Goal: Task Accomplishment & Management: Use online tool/utility

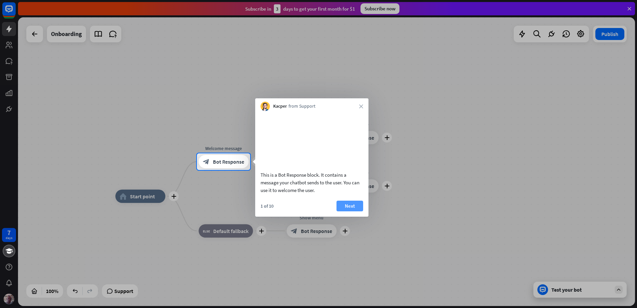
click at [354, 211] on button "Next" at bounding box center [350, 206] width 27 height 11
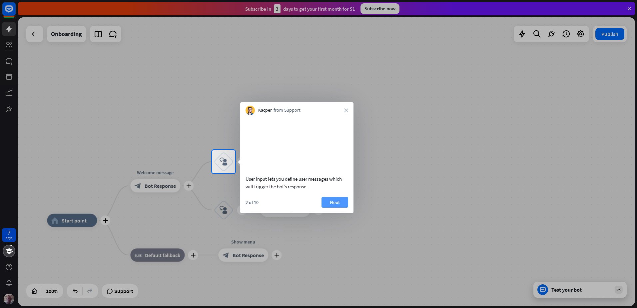
click at [337, 208] on button "Next" at bounding box center [335, 202] width 27 height 11
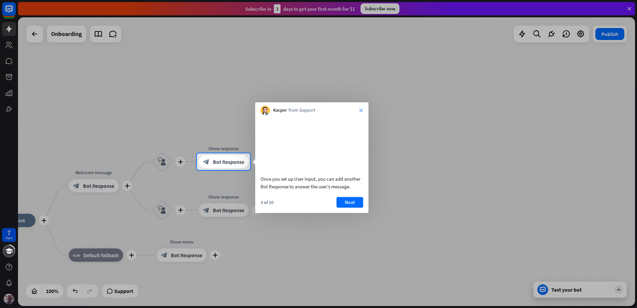
click at [361, 112] on icon "close" at bounding box center [361, 110] width 4 height 4
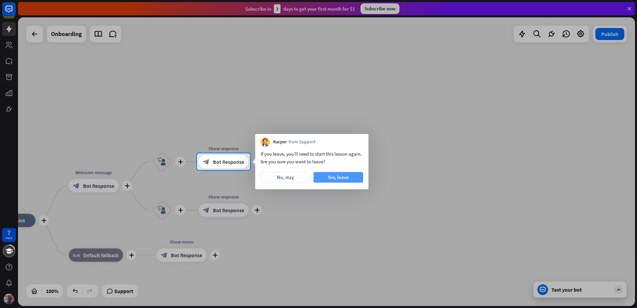
click at [337, 176] on button "Yes, leave" at bounding box center [339, 177] width 50 height 11
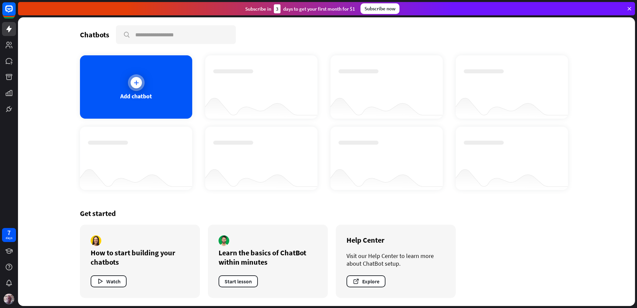
click at [136, 83] on icon at bounding box center [136, 82] width 7 height 7
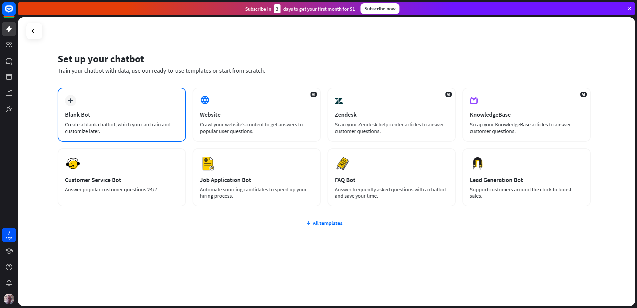
click at [97, 113] on div "Blank Bot" at bounding box center [122, 115] width 114 height 8
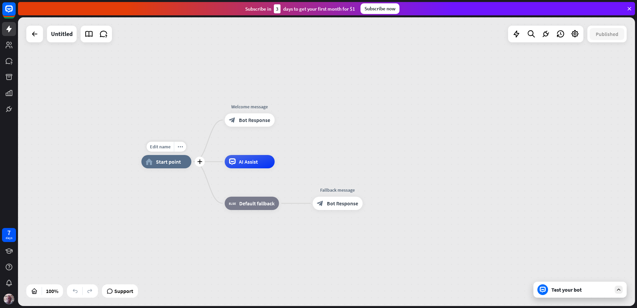
click at [166, 166] on div "home_2 Start point" at bounding box center [166, 161] width 50 height 13
click at [119, 217] on div "home_2 Start point Welcome message block_bot_response Bot Response AI Assist bl…" at bounding box center [326, 161] width 617 height 289
click at [171, 163] on span "Start point" at bounding box center [169, 161] width 25 height 7
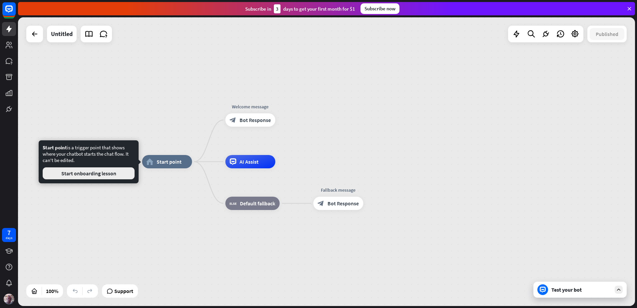
click at [89, 174] on button "Start onboarding lesson" at bounding box center [89, 173] width 92 height 12
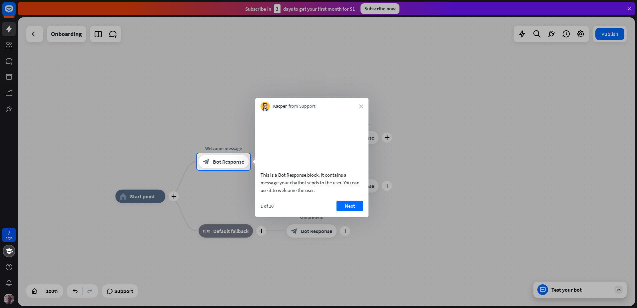
click at [361, 105] on icon "close" at bounding box center [361, 106] width 4 height 4
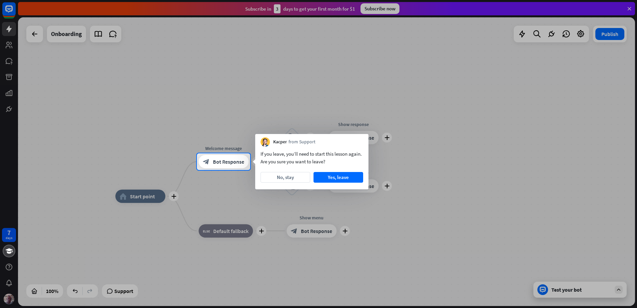
click at [145, 195] on div at bounding box center [318, 239] width 637 height 138
click at [341, 172] on button "Yes, leave" at bounding box center [339, 177] width 50 height 11
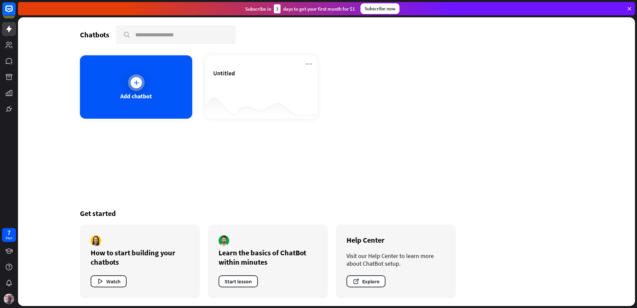
click at [136, 80] on icon at bounding box center [136, 82] width 7 height 7
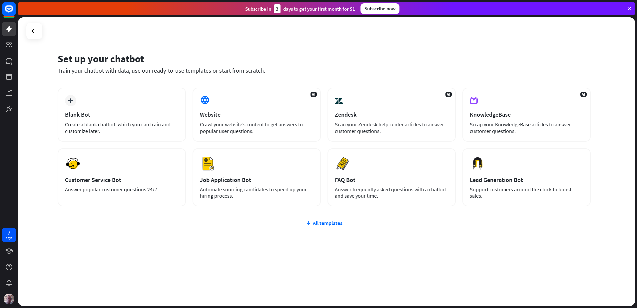
click at [25, 23] on div "Set up your chatbot Train your chatbot with data, use our ready-to-use template…" at bounding box center [326, 161] width 617 height 289
click at [35, 30] on icon at bounding box center [34, 31] width 8 height 8
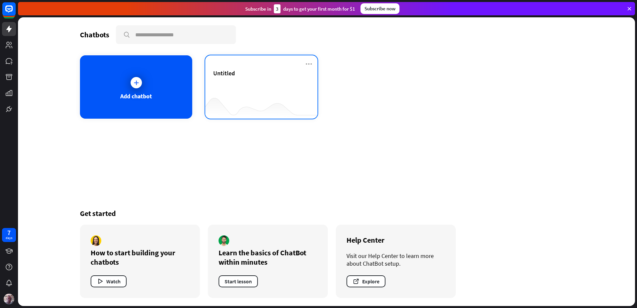
click at [250, 84] on div "Untitled" at bounding box center [261, 80] width 96 height 23
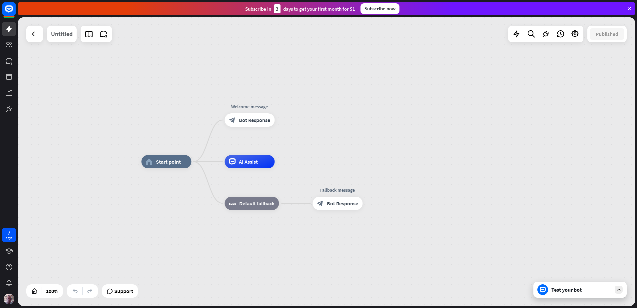
click at [62, 33] on div "Untitled" at bounding box center [62, 34] width 22 height 17
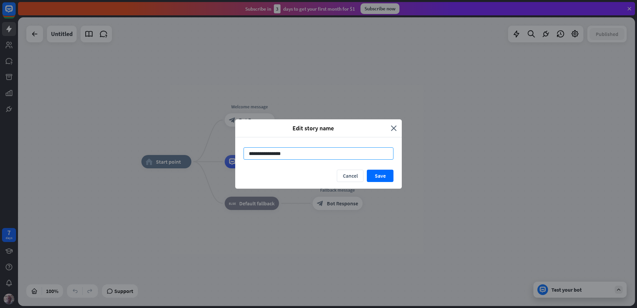
click at [269, 153] on input "**********" at bounding box center [319, 153] width 150 height 12
type input "**********"
click at [388, 174] on button "Save" at bounding box center [380, 176] width 27 height 12
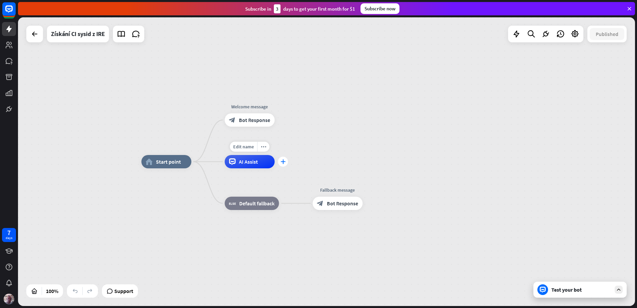
click at [284, 162] on icon "plus" at bounding box center [283, 161] width 5 height 5
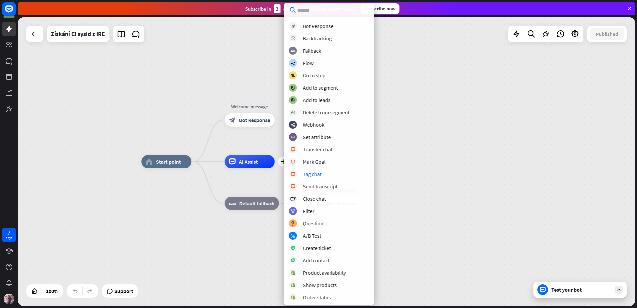
click at [462, 171] on div "home_2 Start point Welcome message block_bot_response Bot Response plus AI Assi…" at bounding box center [449, 306] width 617 height 289
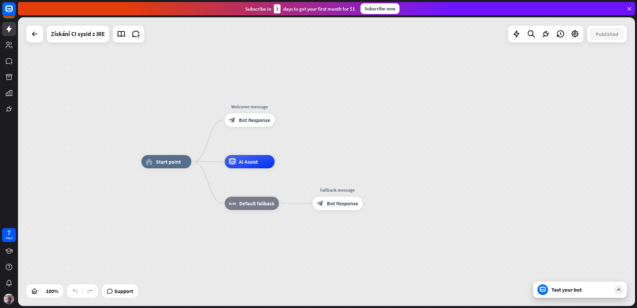
click at [619, 290] on icon at bounding box center [619, 290] width 6 height 6
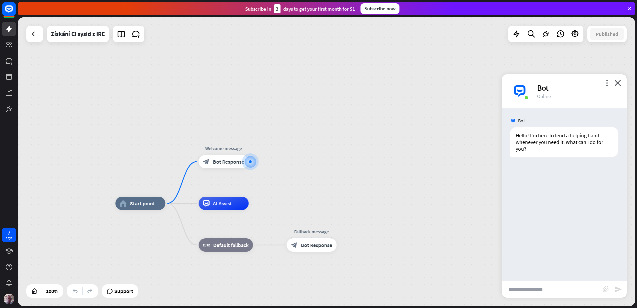
click at [511, 293] on input "text" at bounding box center [552, 289] width 101 height 17
paste input "**********"
type input "**********"
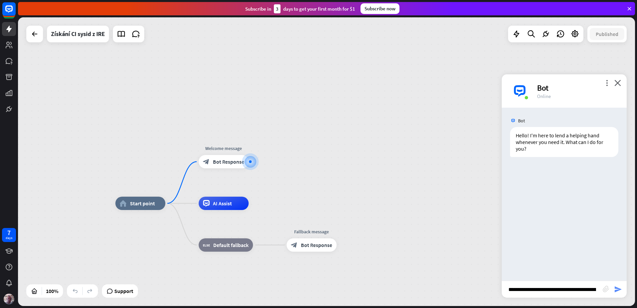
click at [617, 289] on icon "send" at bounding box center [618, 289] width 8 height 8
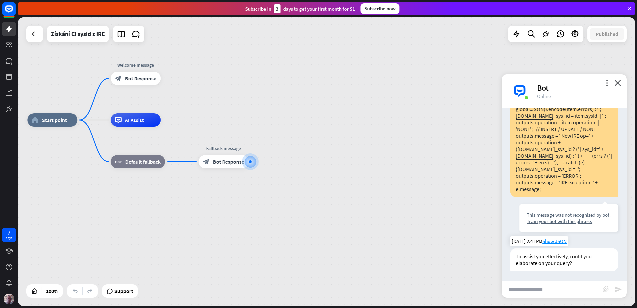
scroll to position [146, 0]
